Goal: Navigation & Orientation: Find specific page/section

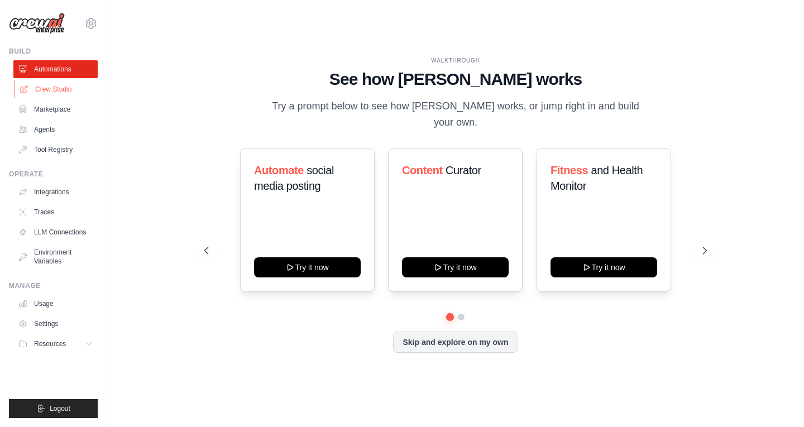
click at [35, 93] on link "Crew Studio" at bounding box center [57, 89] width 84 height 18
click at [41, 108] on link "Marketplace" at bounding box center [57, 109] width 84 height 18
click at [46, 122] on link "Agents" at bounding box center [57, 130] width 84 height 18
click at [45, 150] on link "Tool Registry" at bounding box center [57, 150] width 84 height 18
click at [42, 228] on link "LLM Connections" at bounding box center [57, 232] width 84 height 18
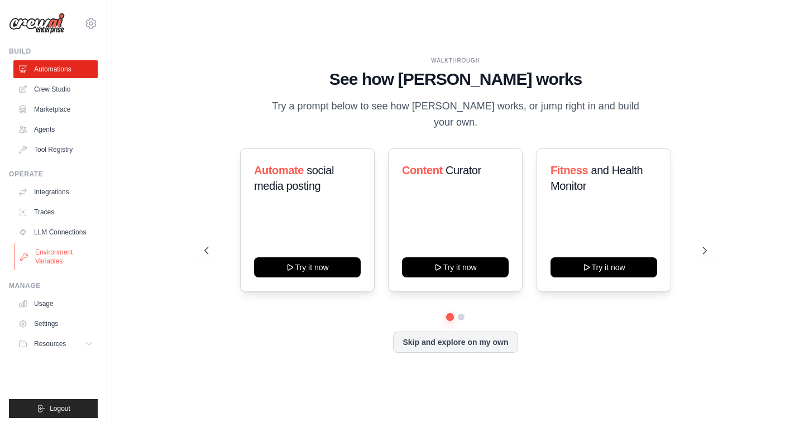
click at [41, 257] on link "Environment Variables" at bounding box center [57, 256] width 84 height 27
click at [52, 91] on link "Crew Studio" at bounding box center [57, 89] width 84 height 18
click at [52, 109] on link "Marketplace" at bounding box center [57, 109] width 84 height 18
click at [49, 131] on link "Agents" at bounding box center [57, 130] width 84 height 18
click at [47, 151] on link "Tool Registry" at bounding box center [57, 150] width 84 height 18
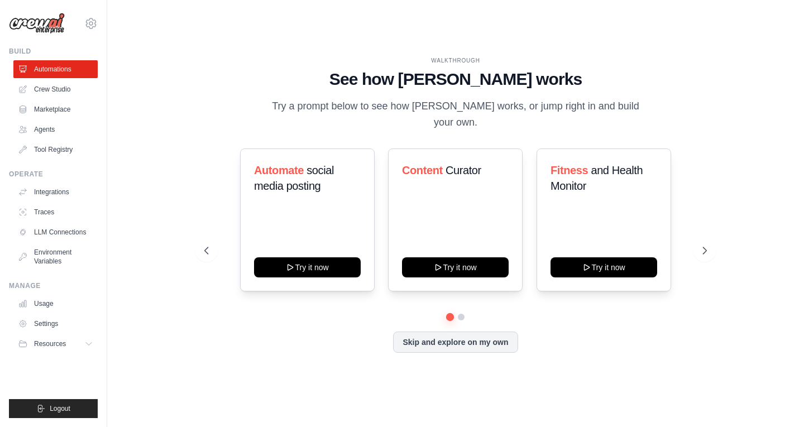
click at [46, 140] on ul "Automations Crew Studio Marketplace Agents Tool Registry" at bounding box center [55, 109] width 84 height 98
click at [46, 137] on link "Agents" at bounding box center [57, 130] width 84 height 18
